Goal: Task Accomplishment & Management: Use online tool/utility

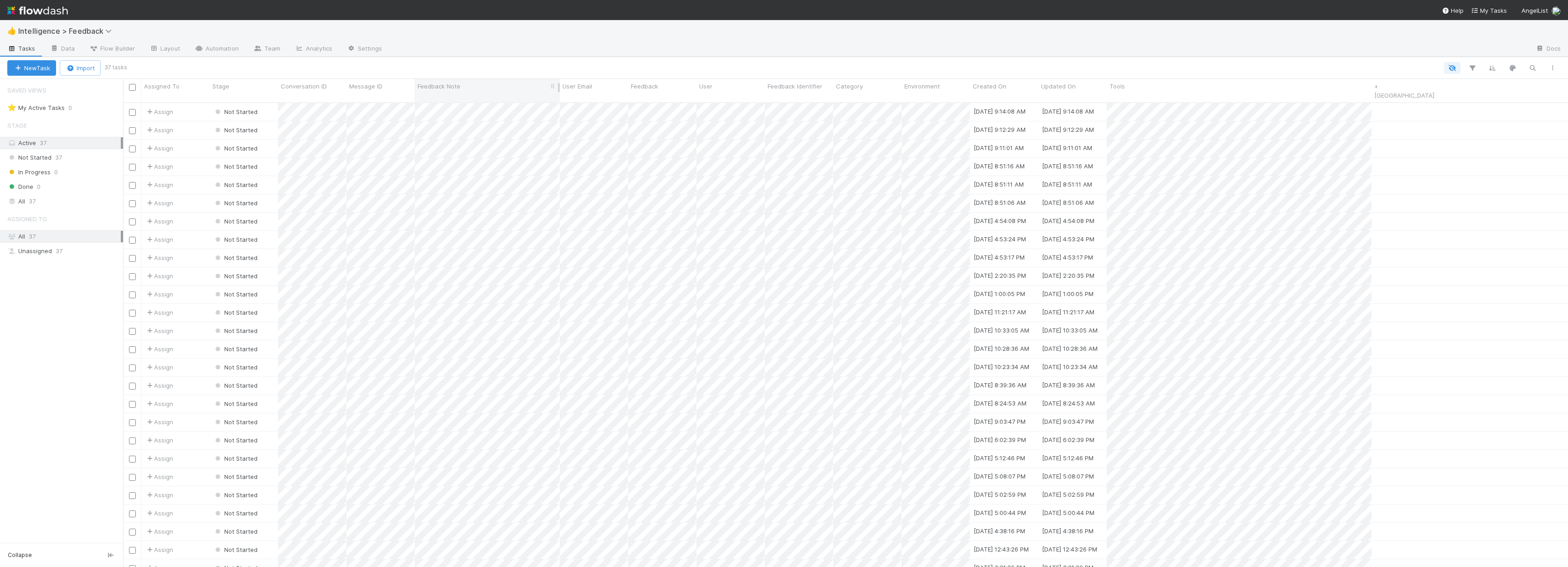
scroll to position [465, 1438]
click at [96, 33] on span "Intelligence > Feedback" at bounding box center [67, 30] width 98 height 9
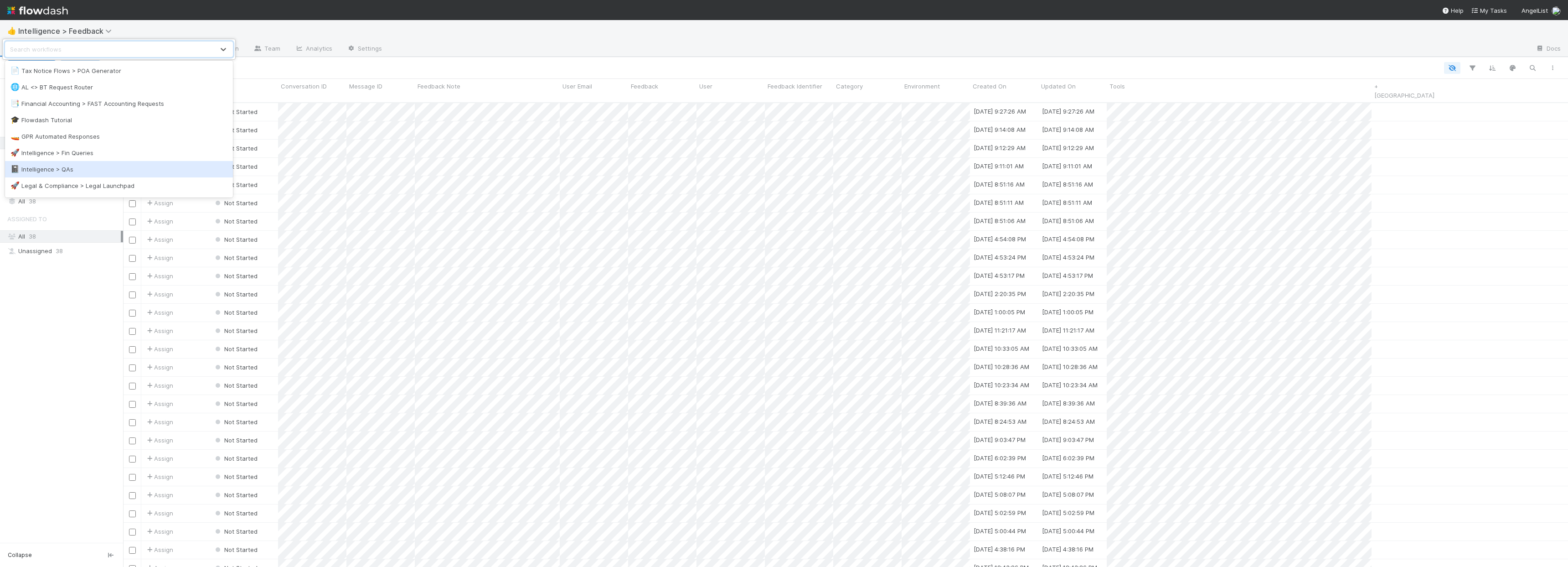
click at [74, 163] on div "📓 Intelligence > QAs" at bounding box center [119, 169] width 228 height 16
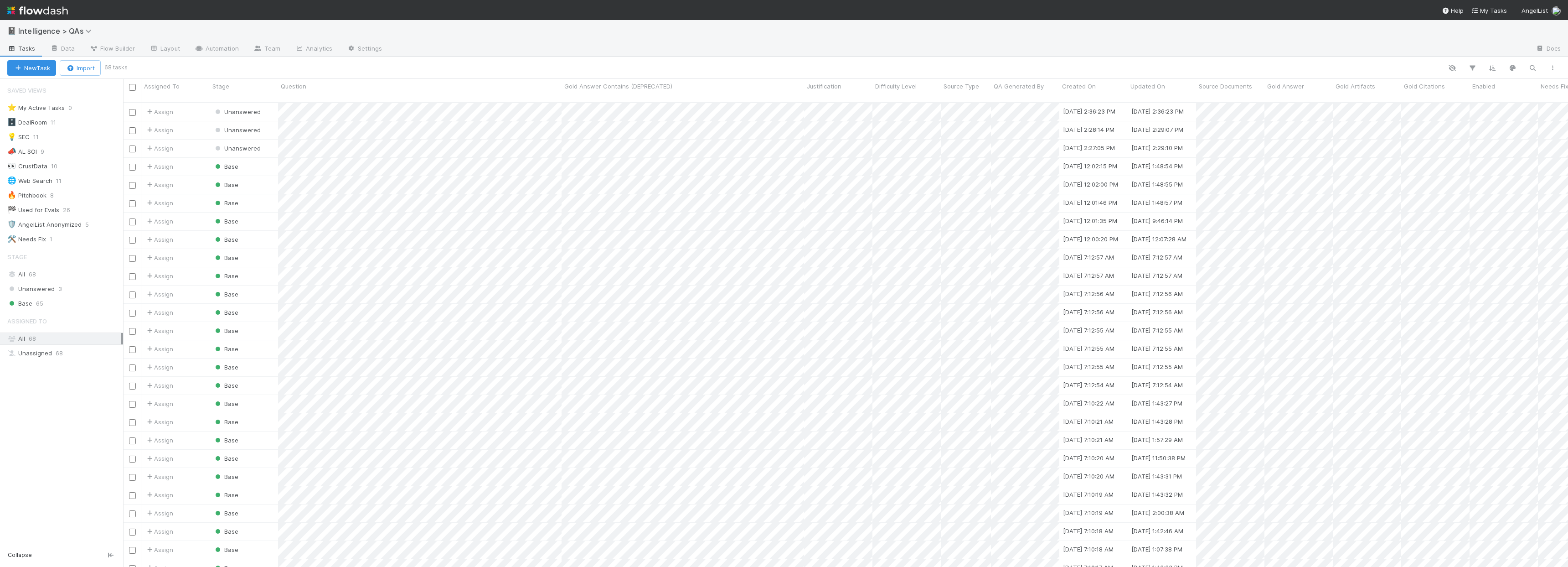
scroll to position [0, 107]
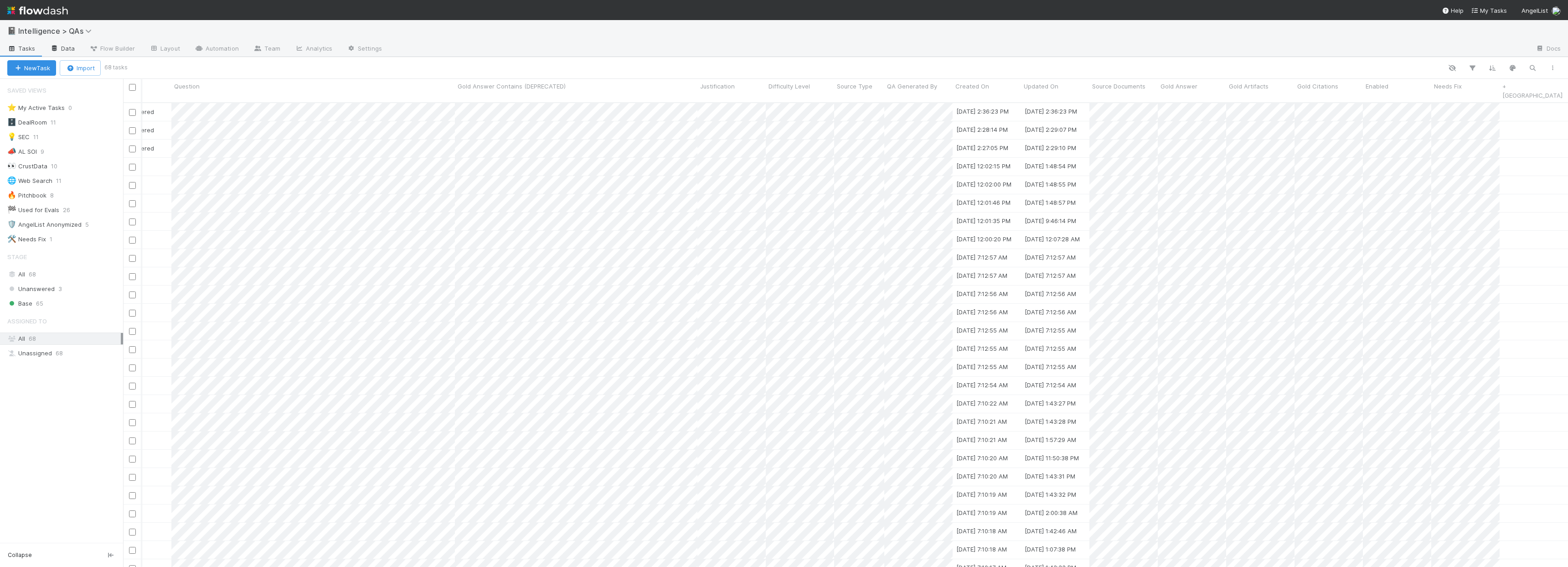
click at [70, 46] on link "Data" at bounding box center [62, 49] width 39 height 15
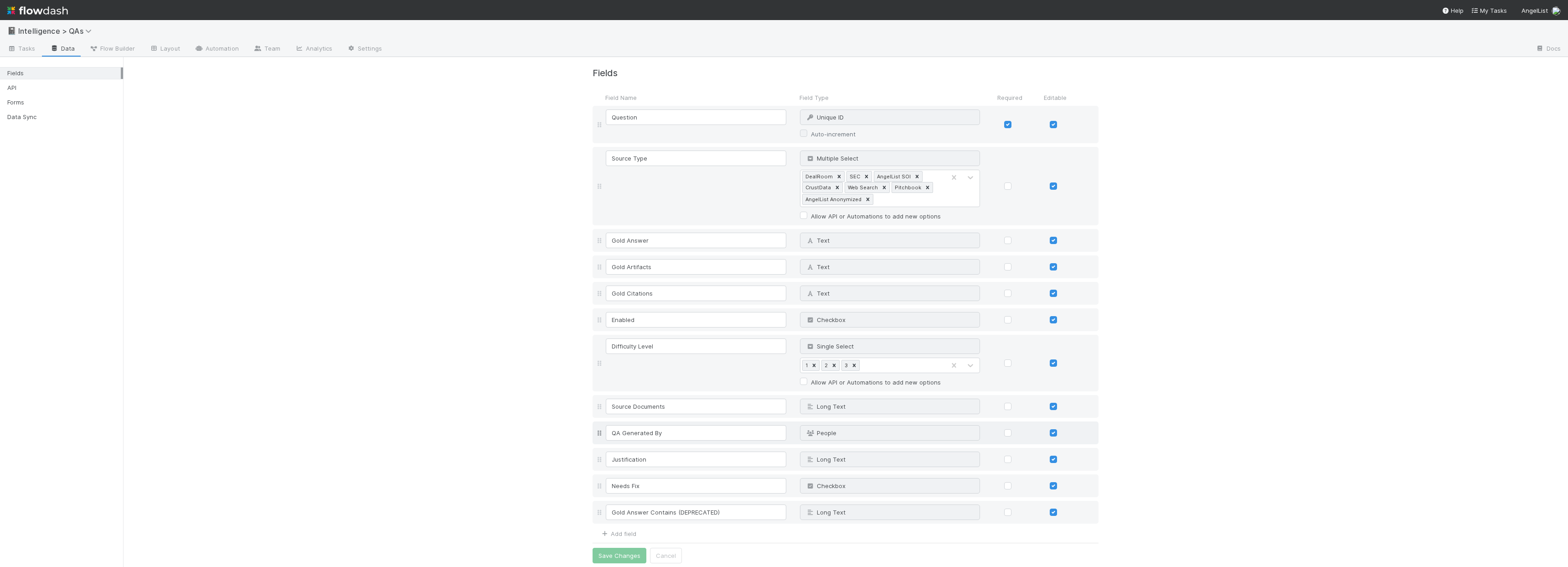
scroll to position [11, 0]
click at [626, 527] on link "Add field" at bounding box center [618, 530] width 37 height 7
click at [630, 532] on input at bounding box center [696, 535] width 181 height 15
type input "Gold Tools"
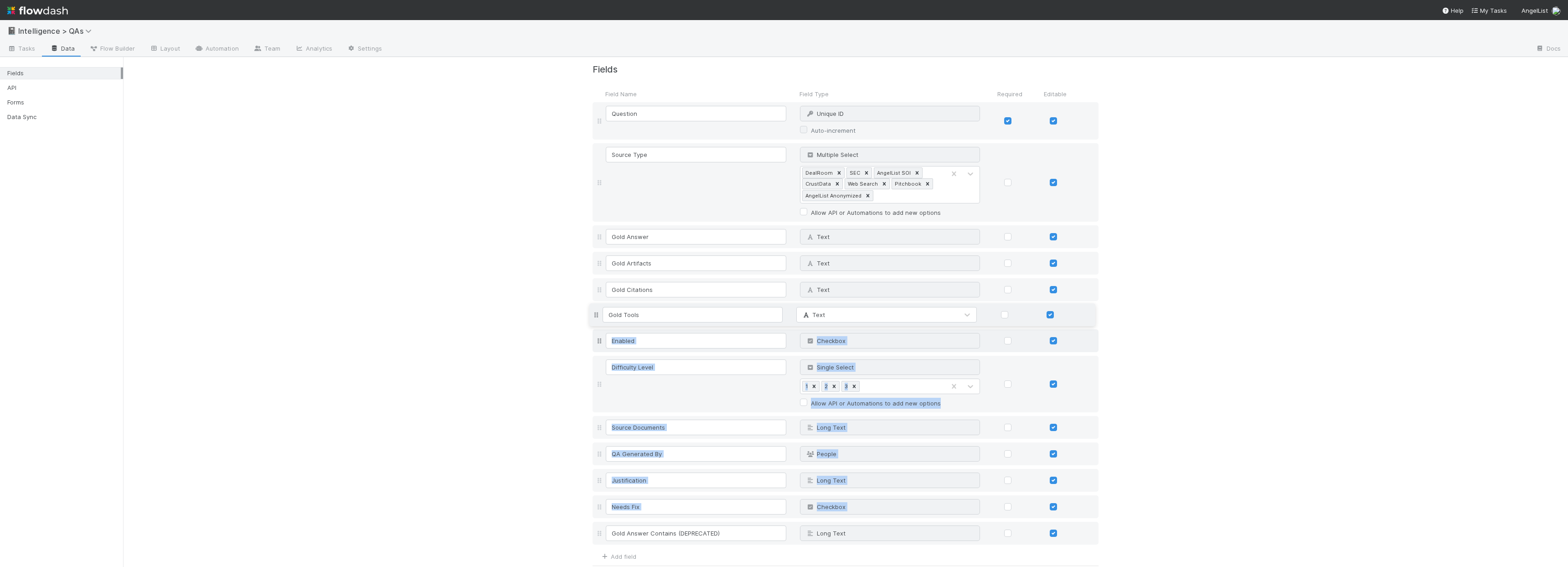
drag, startPoint x: 594, startPoint y: 537, endPoint x: 592, endPoint y: 317, distance: 220.0
click at [592, 317] on div "Question Unique ID Why can't I edit type? Auto-increment Source Type Multiple S…" at bounding box center [845, 324] width 506 height 444
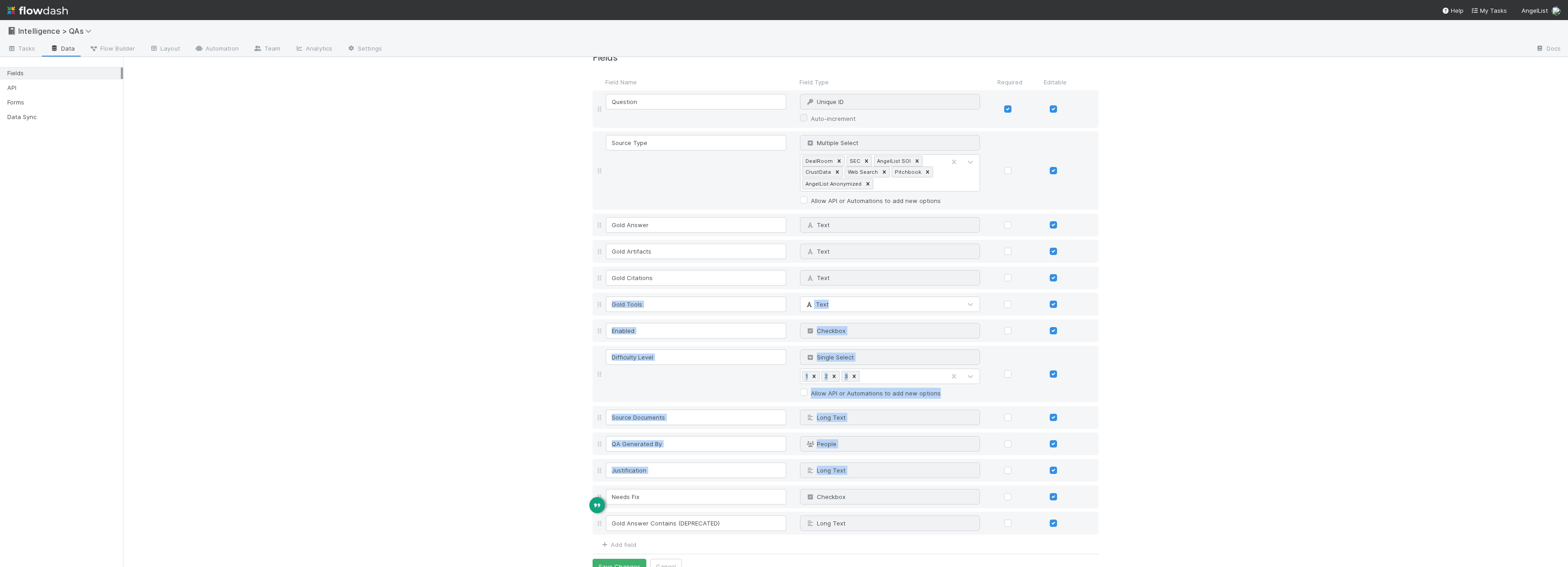
scroll to position [37, 0]
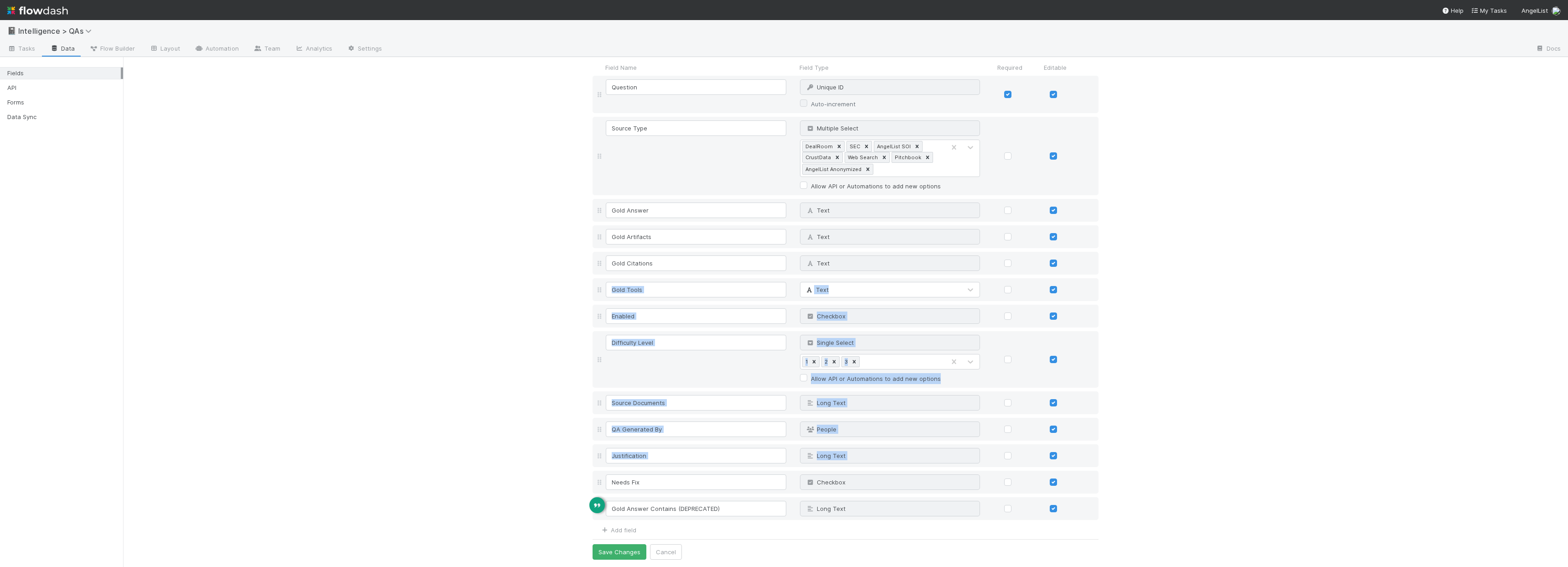
click at [1175, 406] on div "Fields Field Name Field Type Required Editable Question Unique ID Why can't I e…" at bounding box center [845, 293] width 1445 height 548
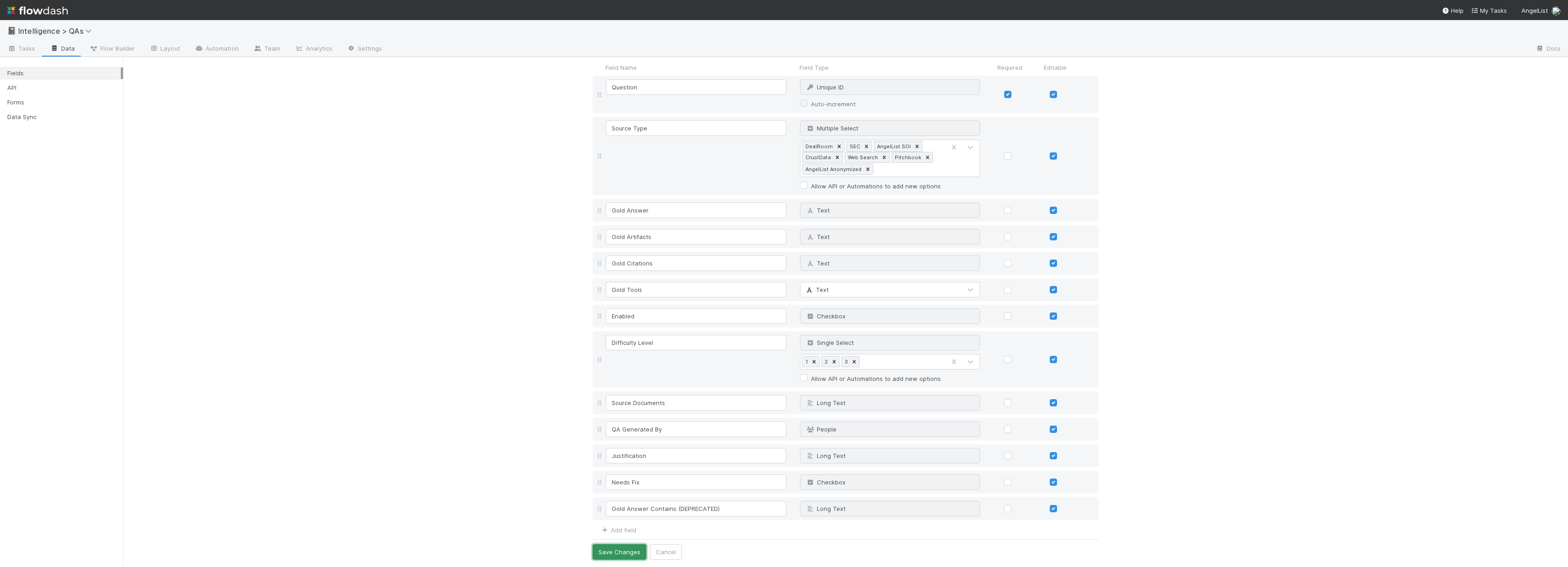
click at [605, 554] on button "Save Changes" at bounding box center [619, 551] width 54 height 15
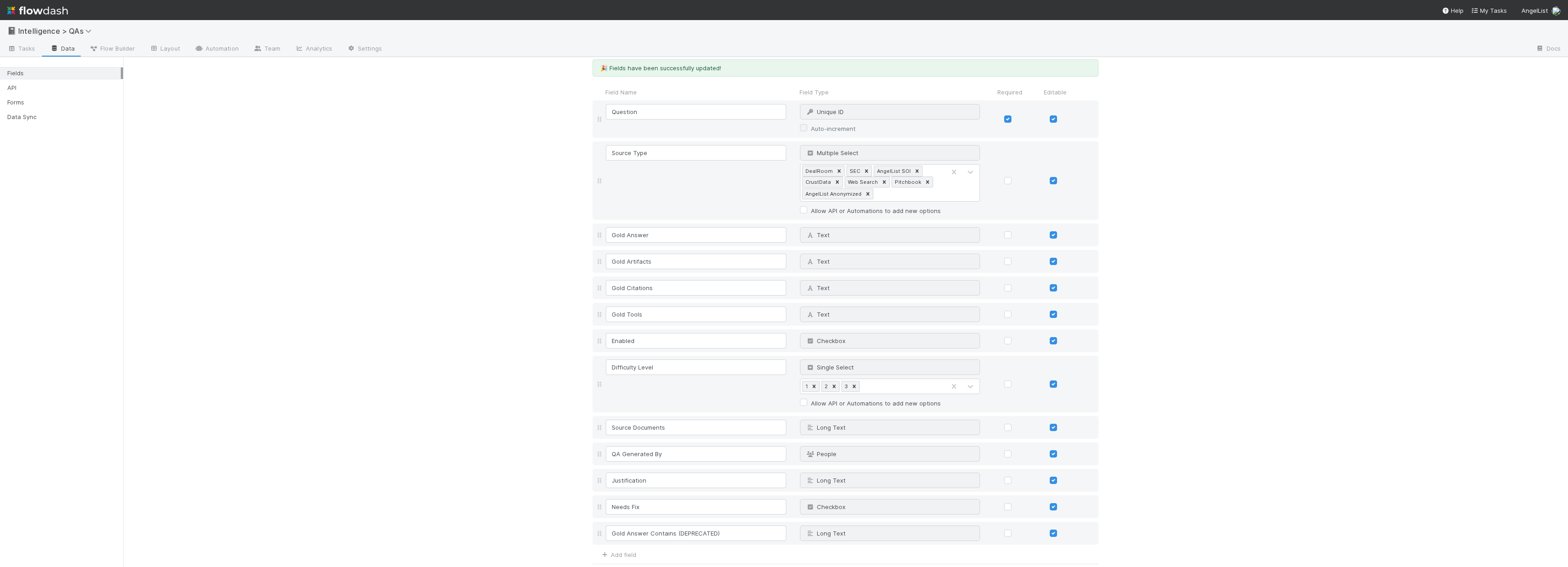
scroll to position [62, 0]
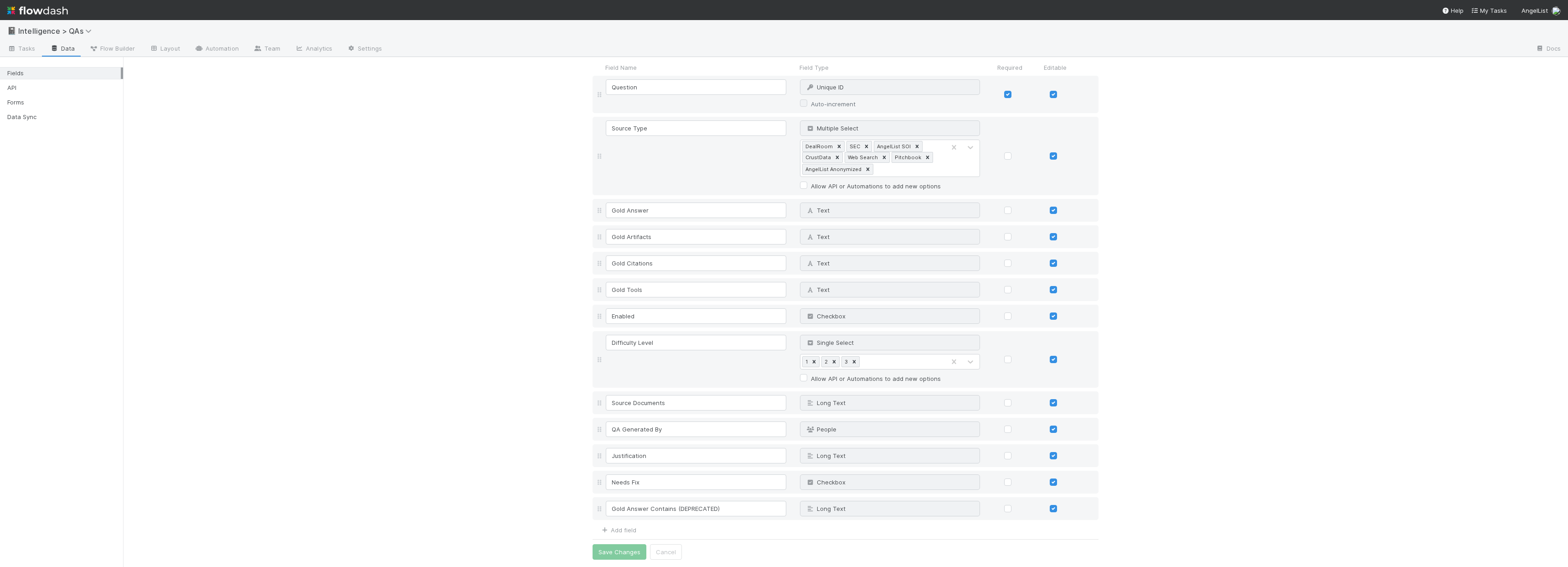
click at [1321, 315] on div "Fields 🎉 Fields have been successfully updated! Field Name Field Type Required …" at bounding box center [845, 281] width 1445 height 572
click at [1237, 357] on div "Fields 🎉 Fields have been successfully updated! Field Name Field Type Required …" at bounding box center [845, 281] width 1445 height 572
click at [1254, 261] on div "Fields 🎉 Fields have been successfully updated! Field Name Field Type Required …" at bounding box center [845, 281] width 1445 height 572
click at [484, 290] on div "Fields 🎉 Fields have been successfully updated! Field Name Field Type Required …" at bounding box center [845, 281] width 1445 height 572
click at [455, 302] on div "Fields 🎉 Fields have been successfully updated! Field Name Field Type Required …" at bounding box center [845, 281] width 1445 height 572
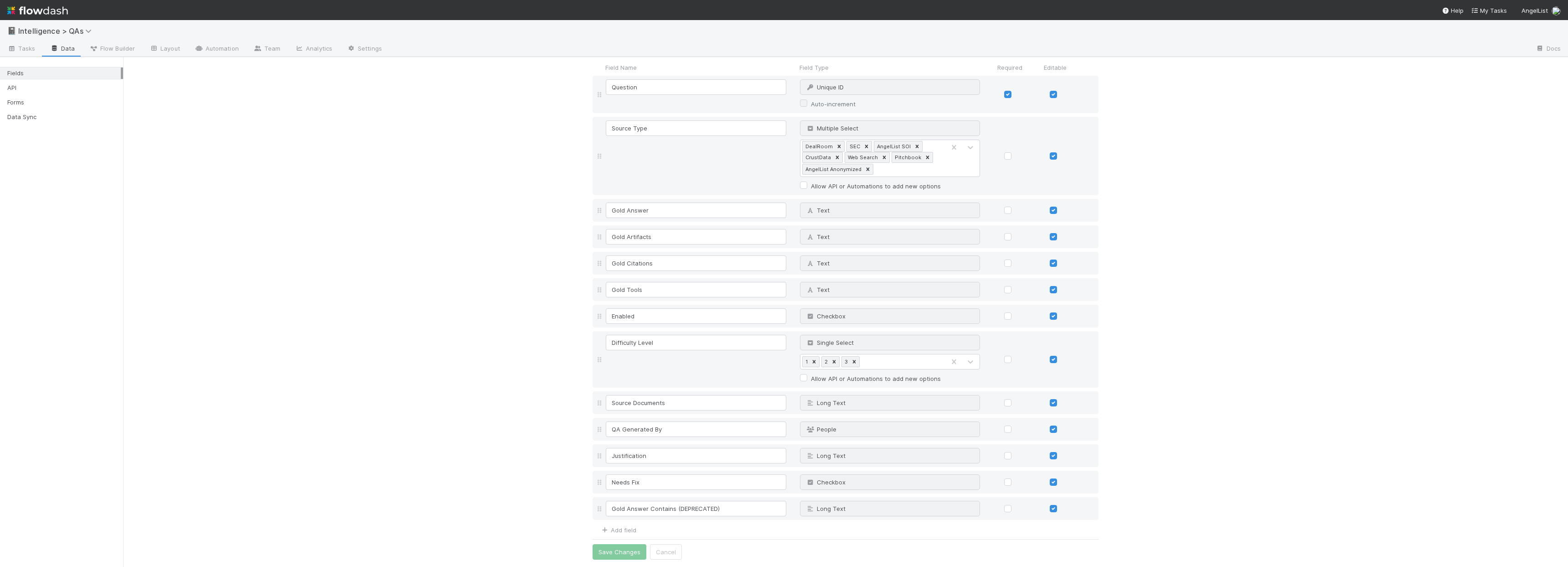
click at [362, 299] on div "Fields 🎉 Fields have been successfully updated! Field Name Field Type Required …" at bounding box center [845, 281] width 1445 height 572
click at [33, 50] on span "Tasks" at bounding box center [21, 48] width 28 height 9
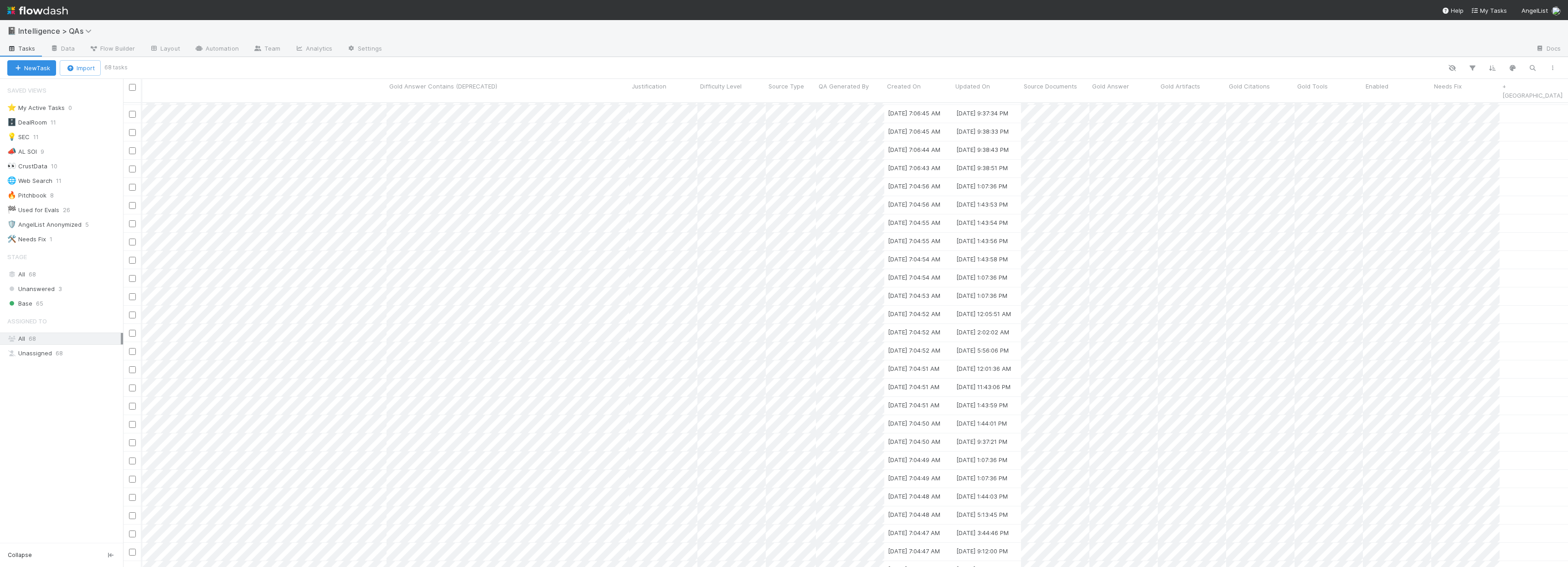
scroll to position [776, 182]
click at [1368, 86] on span "Enabled" at bounding box center [1377, 86] width 23 height 9
click at [1399, 120] on div "Sort ☑ → ☐" at bounding box center [1418, 117] width 104 height 13
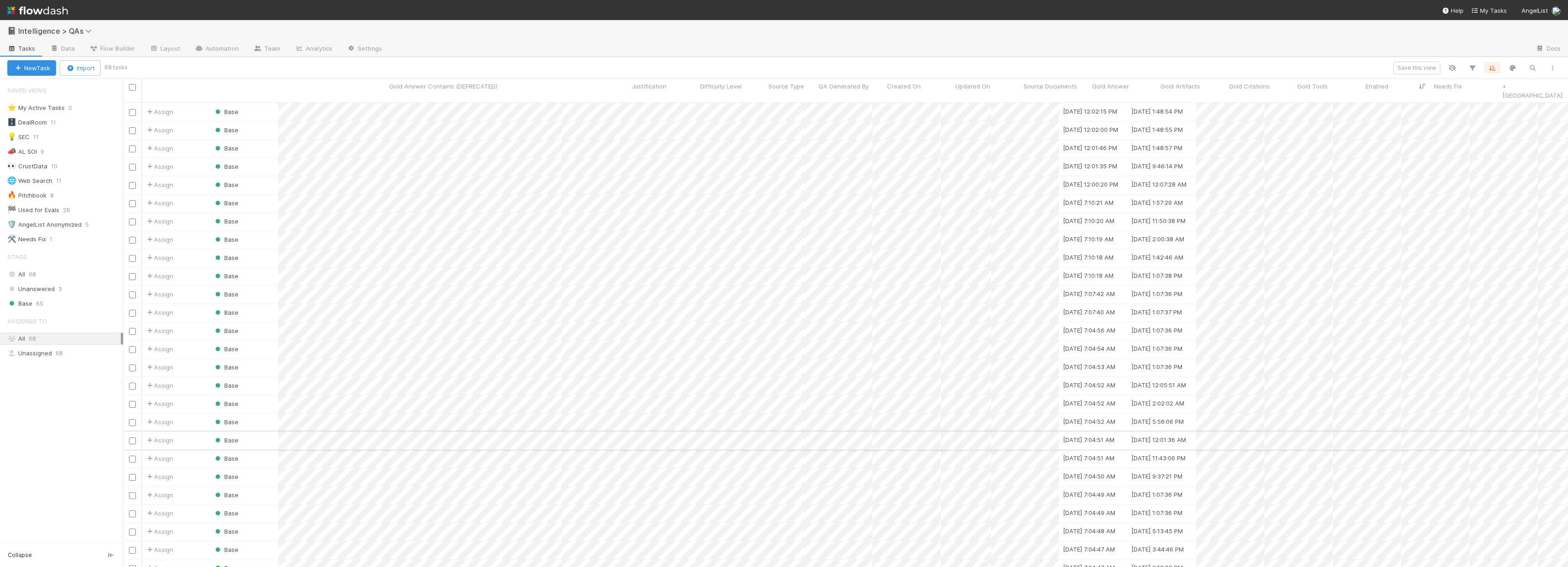
scroll to position [465, 1438]
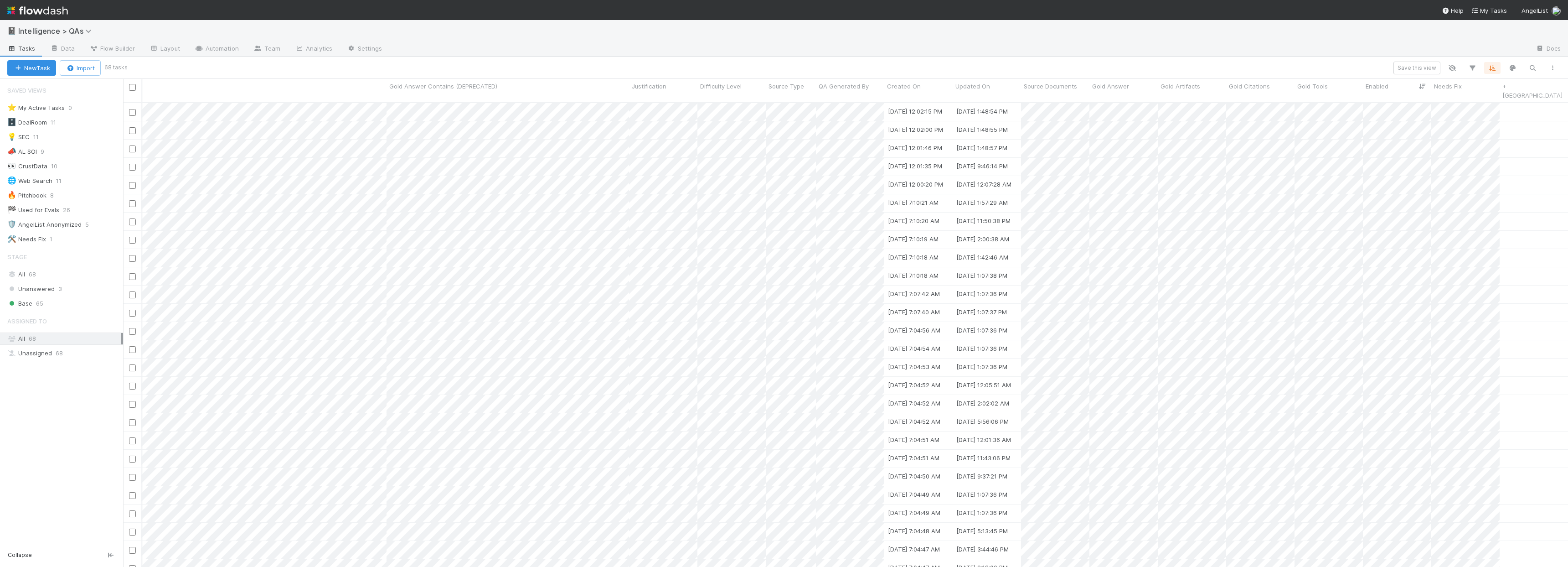
click at [1231, 53] on div at bounding box center [959, 49] width 1139 height 15
click at [1061, 52] on div at bounding box center [959, 49] width 1139 height 15
